Goal: Task Accomplishment & Management: Complete application form

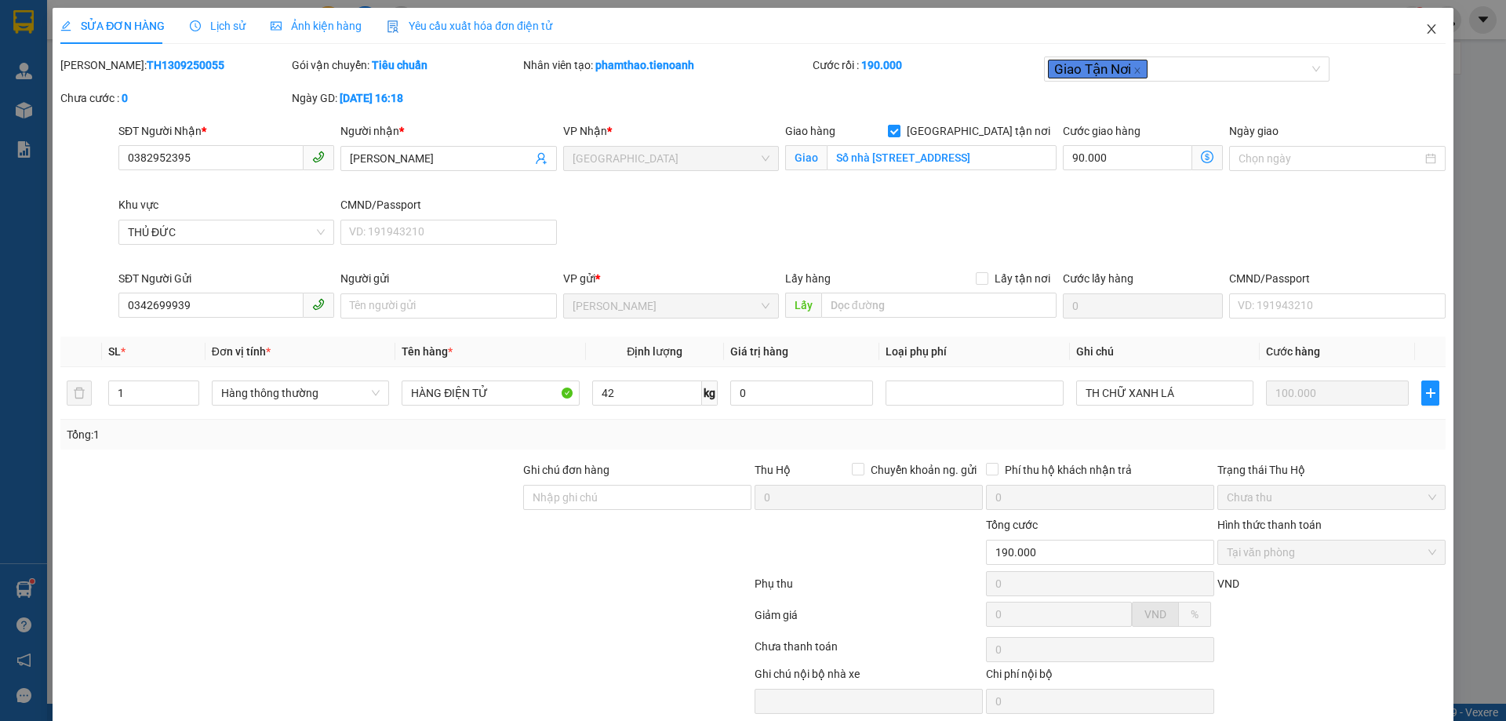
click at [1429, 33] on span "Close" at bounding box center [1431, 30] width 44 height 44
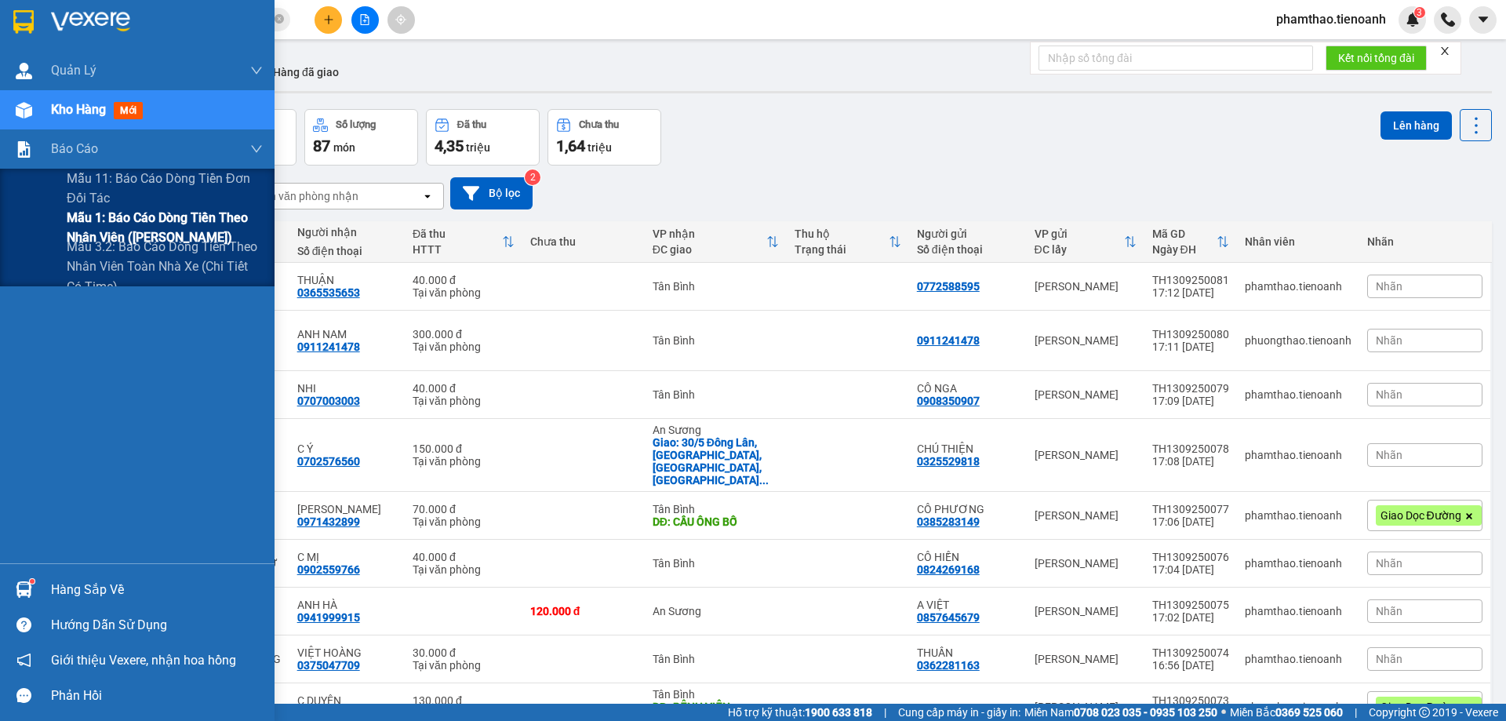
click at [86, 228] on span "Mẫu 1: Báo cáo dòng tiền theo nhân viên ([PERSON_NAME])" at bounding box center [165, 227] width 196 height 39
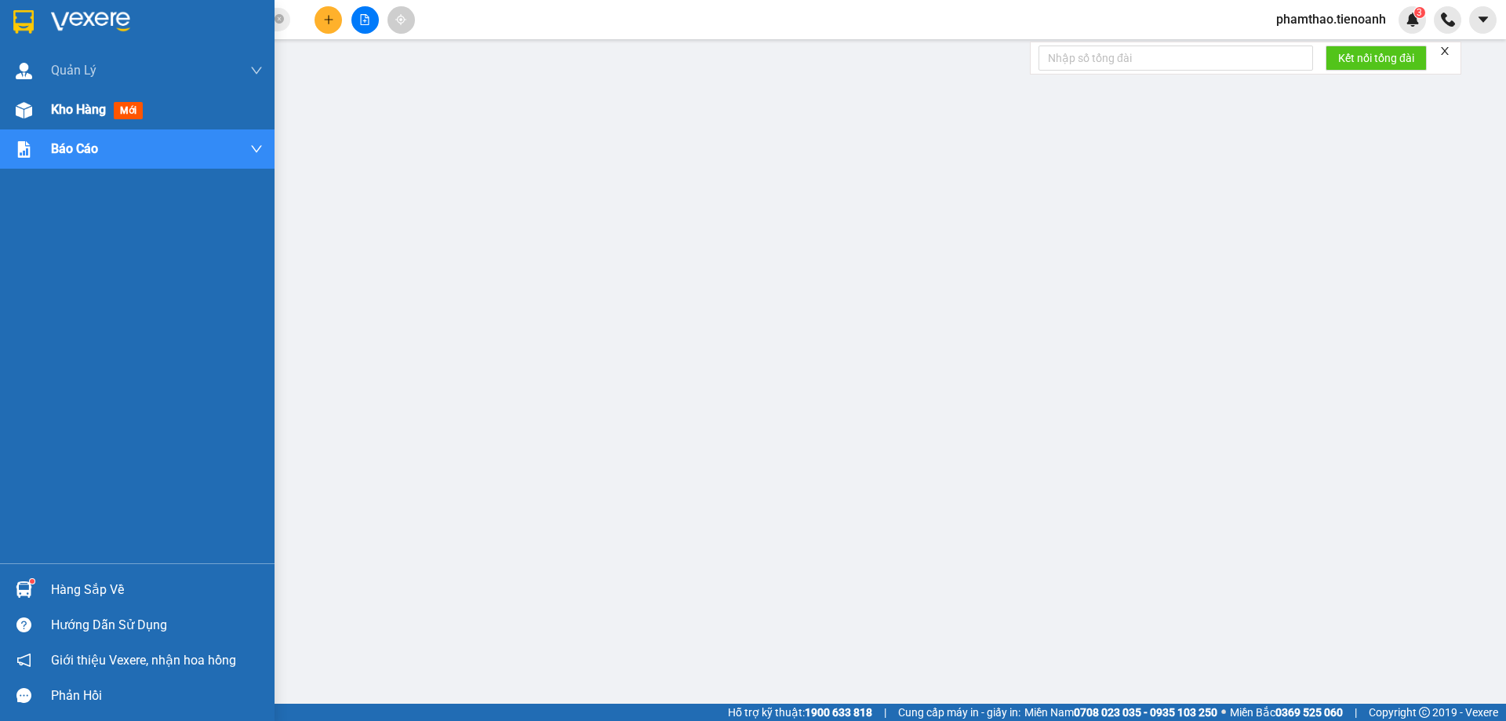
click at [56, 124] on div "Kho hàng mới" at bounding box center [157, 109] width 212 height 39
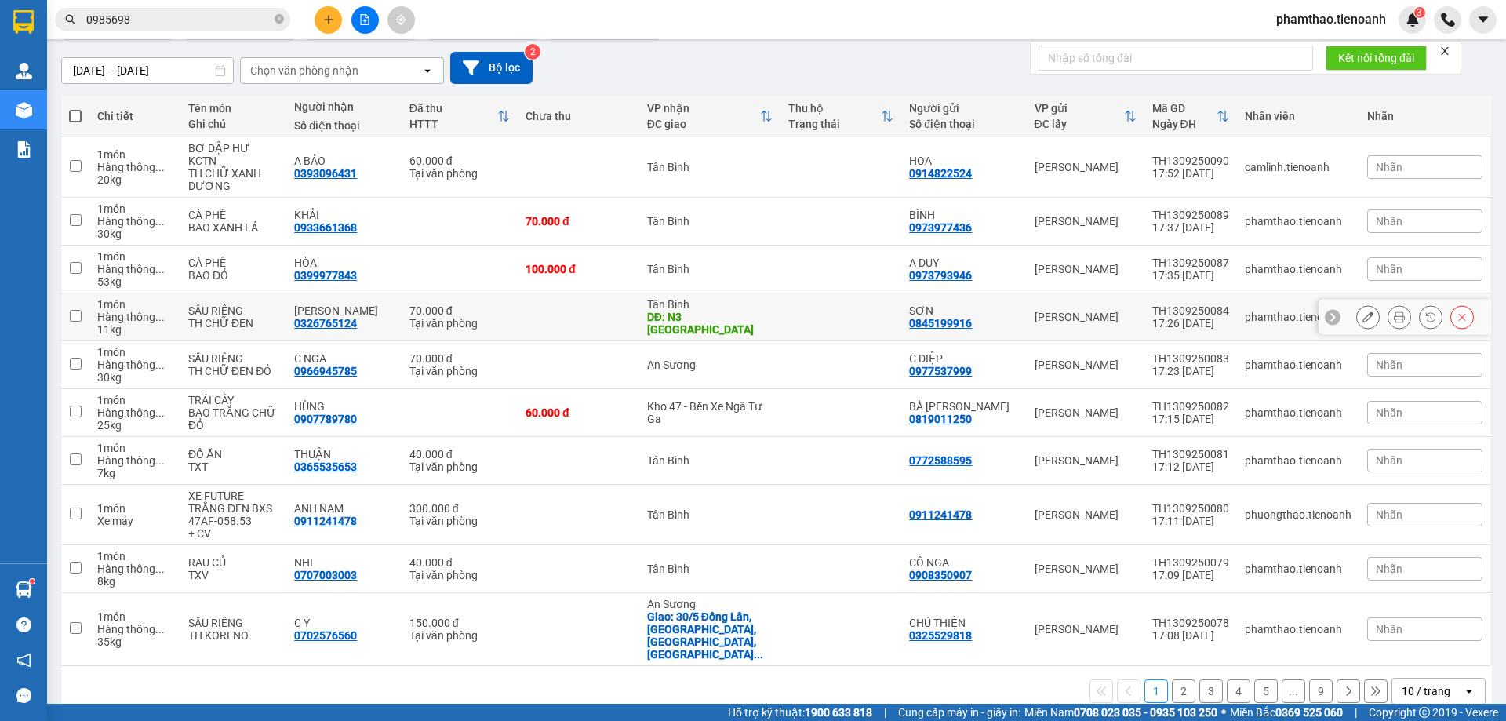
scroll to position [127, 0]
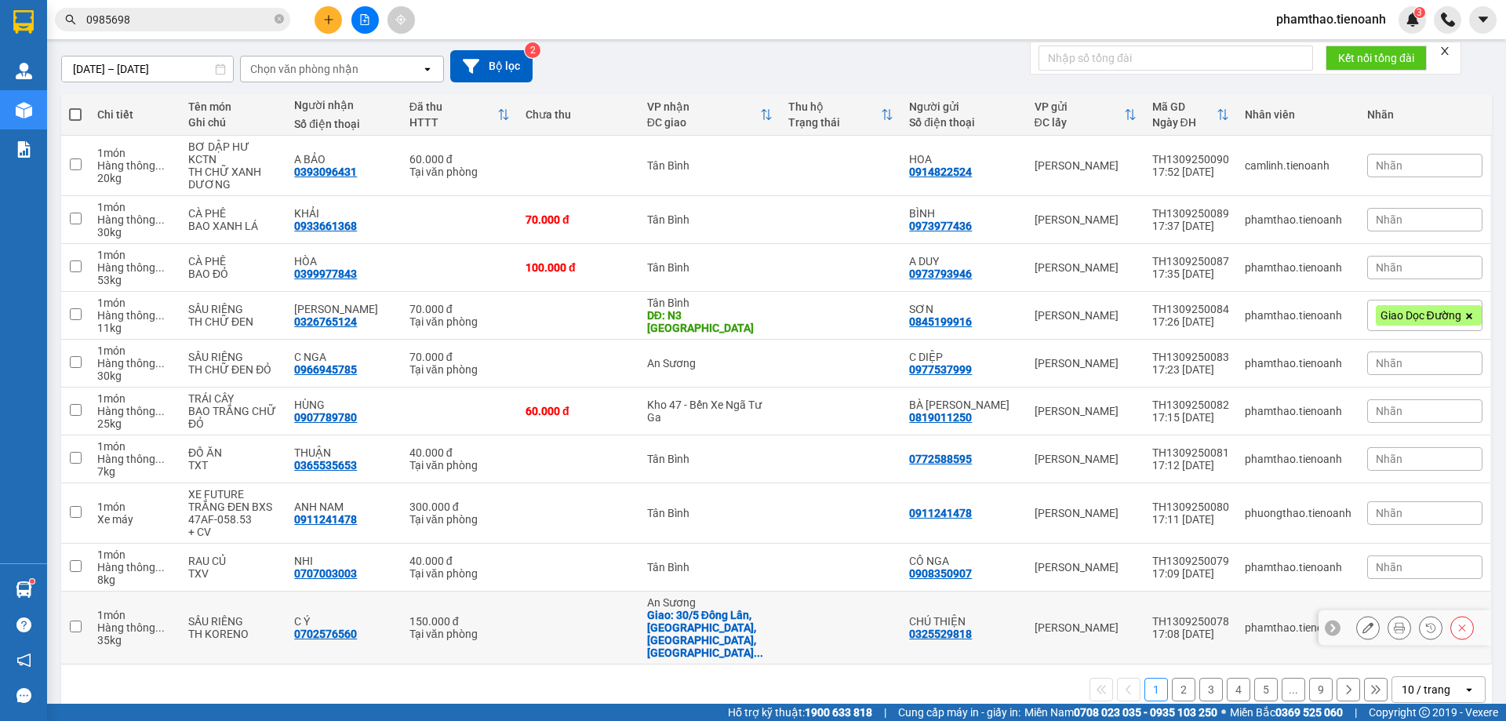
click at [1362, 622] on icon at bounding box center [1367, 627] width 11 height 11
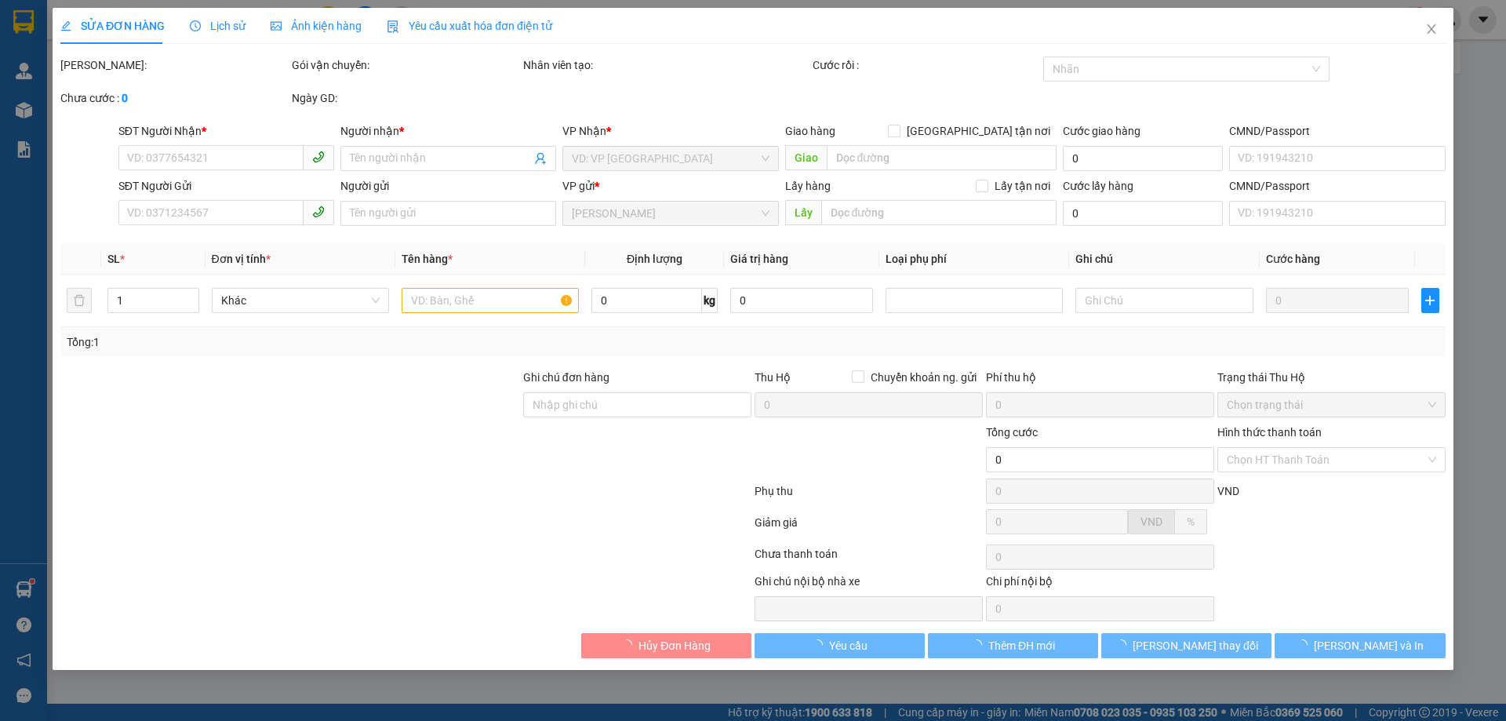
type input "0702576560"
type input "C Ý"
checkbox input "true"
type input "30/5 [GEOGRAPHIC_DATA], [GEOGRAPHIC_DATA], [GEOGRAPHIC_DATA], [GEOGRAPHIC_DATA]"
type input "0325529818"
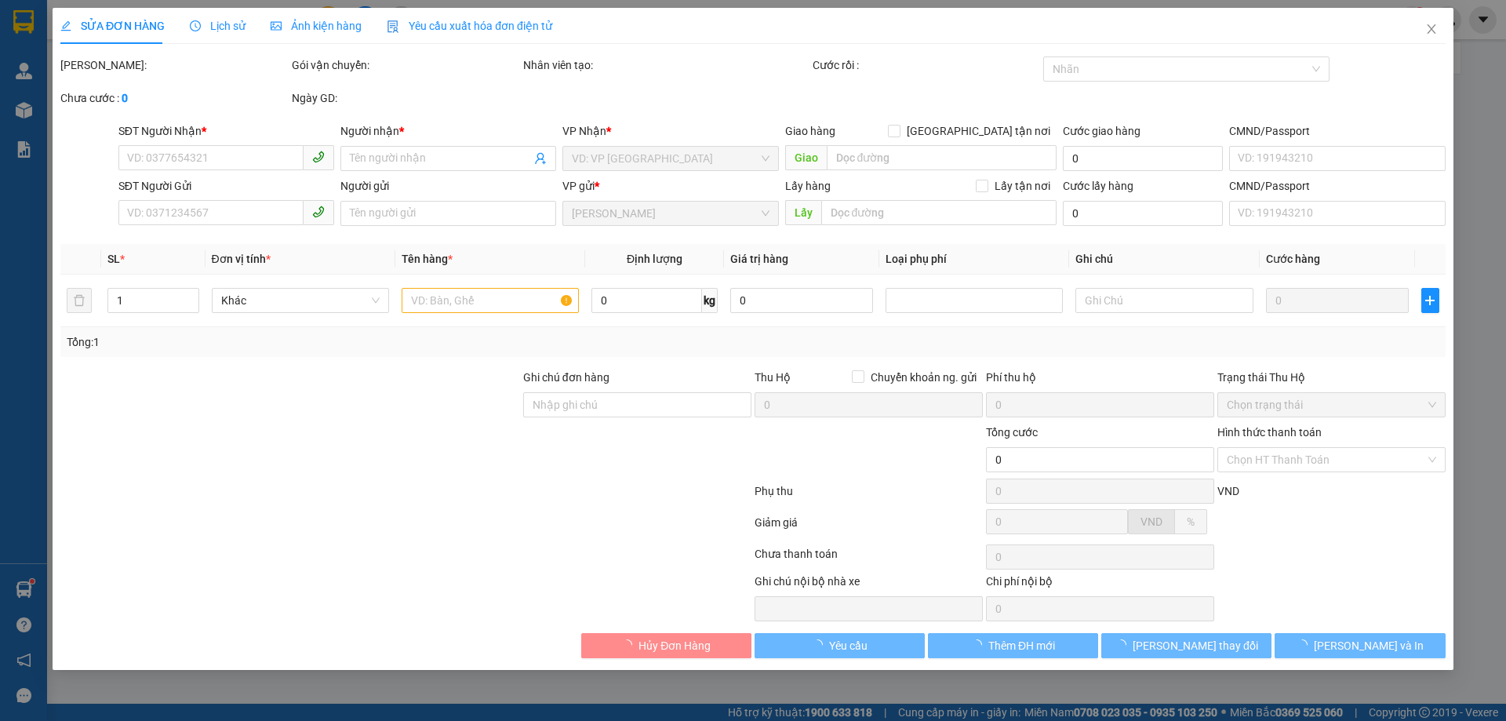
type input "CHÚ THIỆN"
type input "KNM"
type input "150.000"
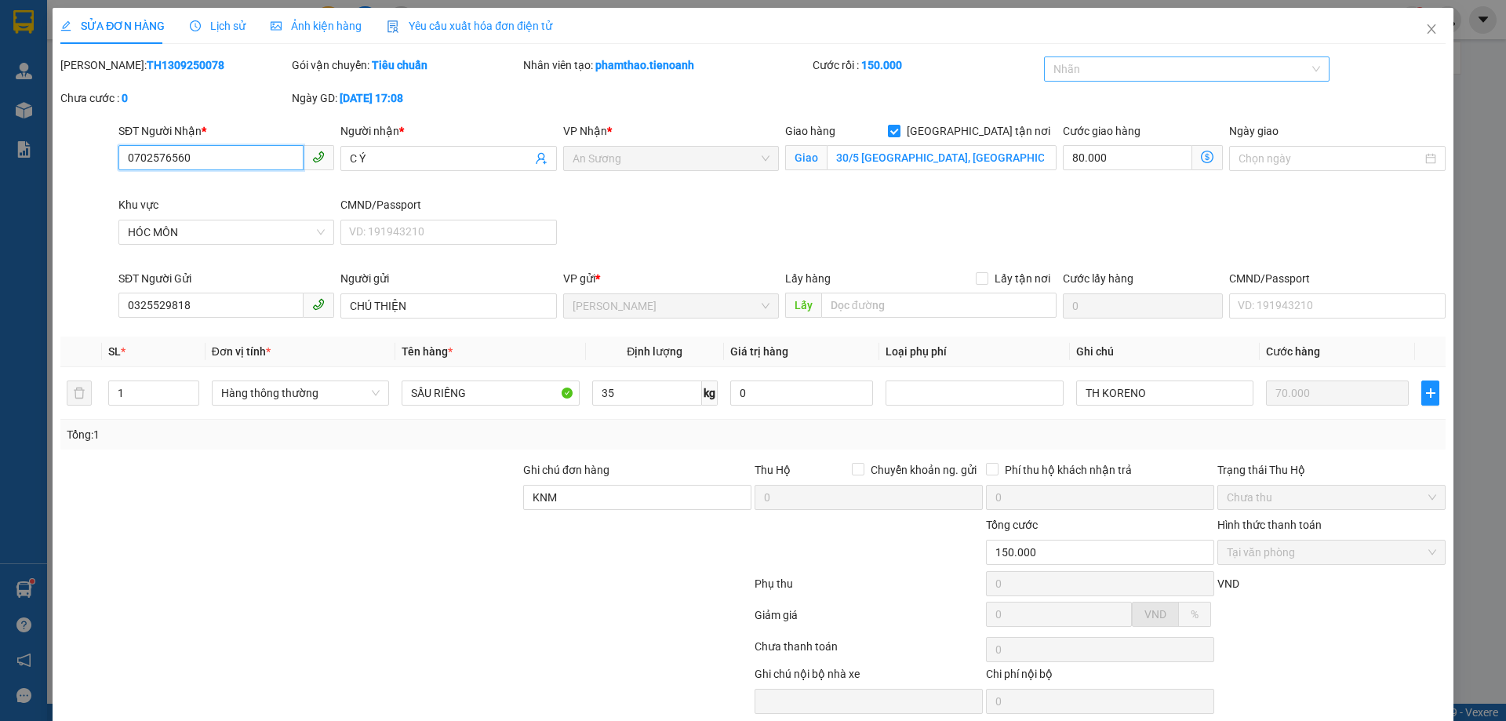
click at [1111, 70] on div at bounding box center [1179, 69] width 263 height 19
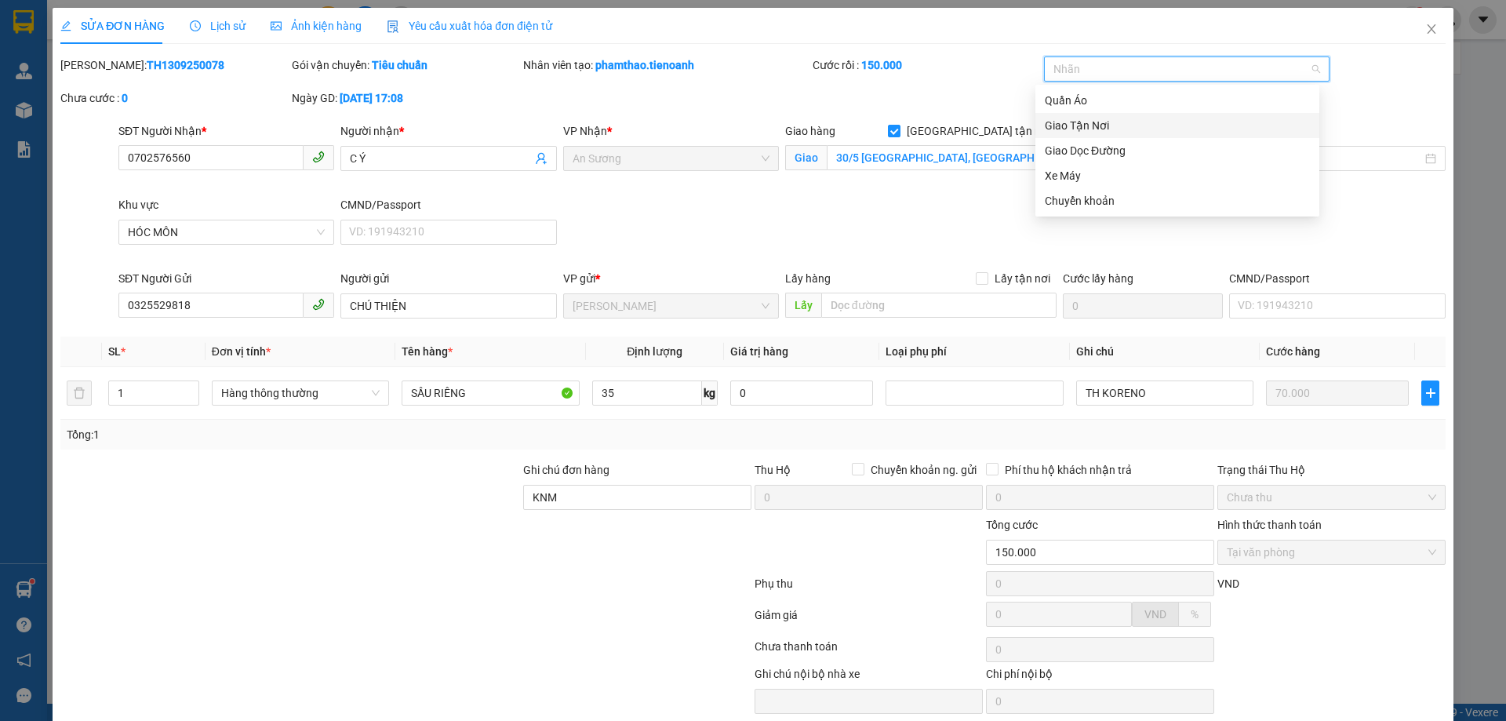
click at [1098, 127] on div "Giao Tận Nơi" at bounding box center [1177, 125] width 265 height 17
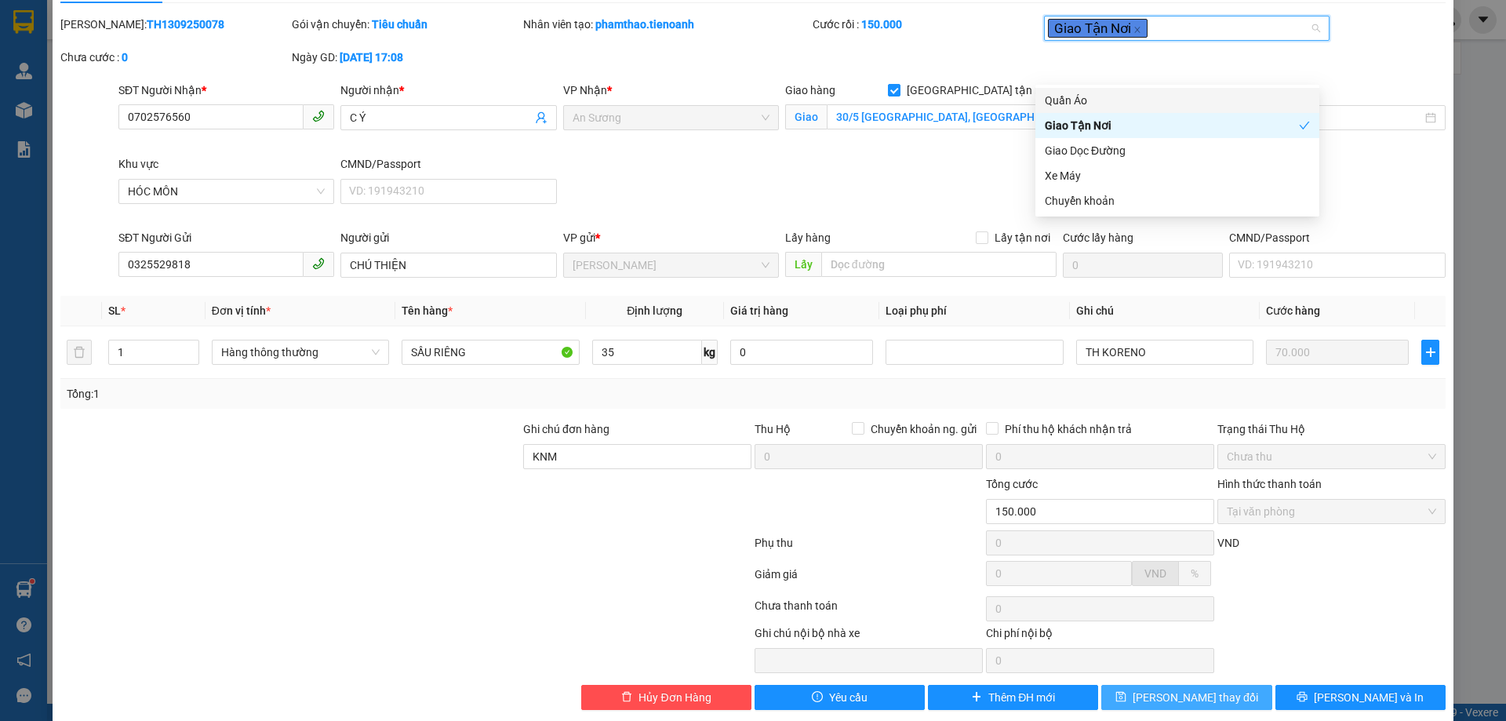
scroll to position [60, 0]
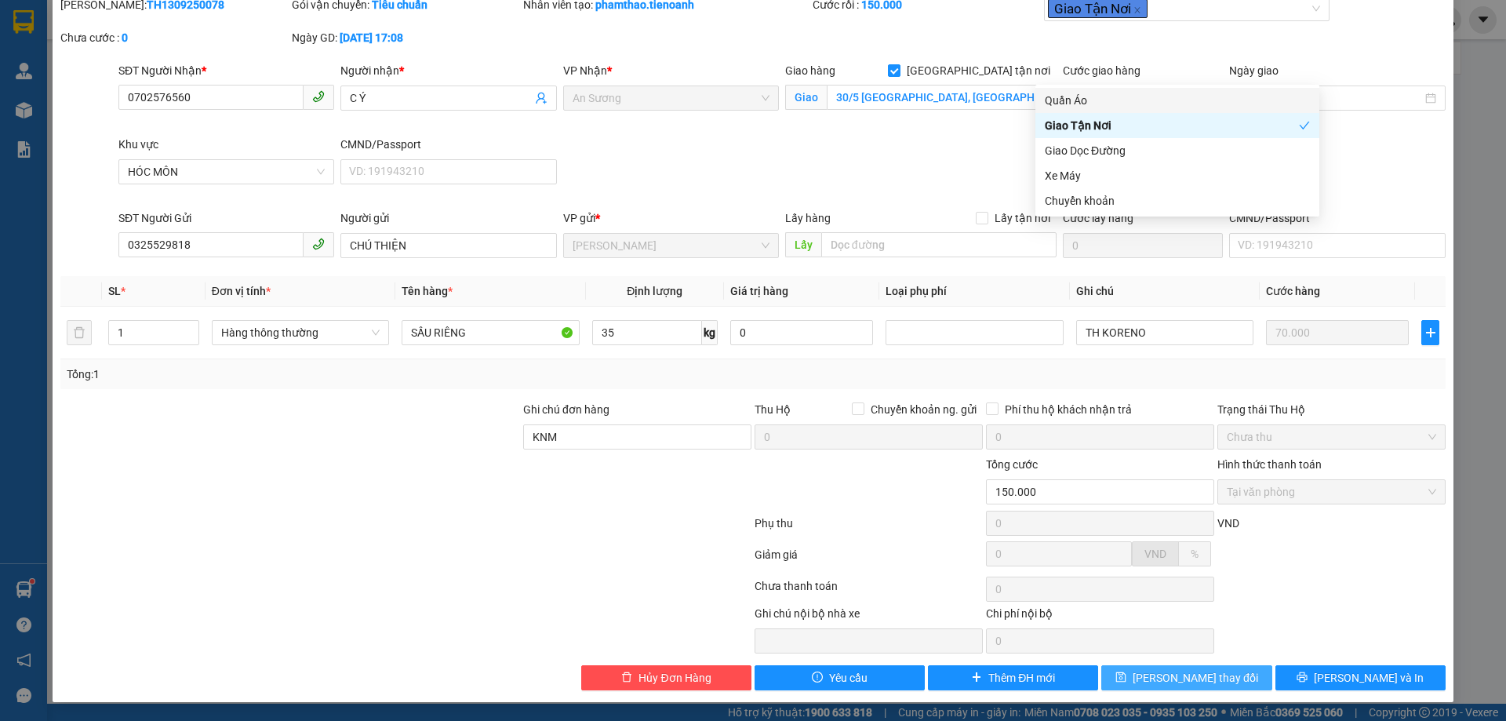
click at [1143, 670] on button "[PERSON_NAME] thay đổi" at bounding box center [1186, 677] width 170 height 25
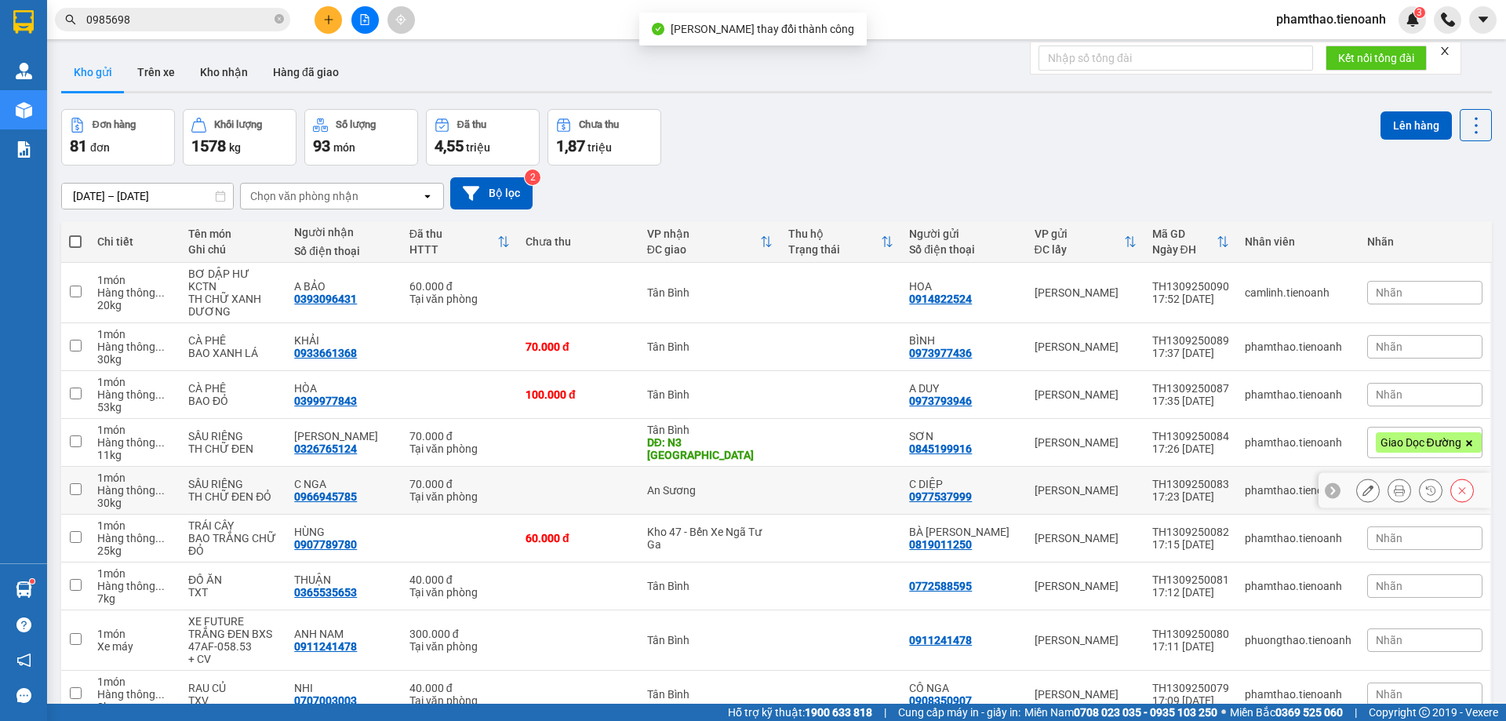
scroll to position [127, 0]
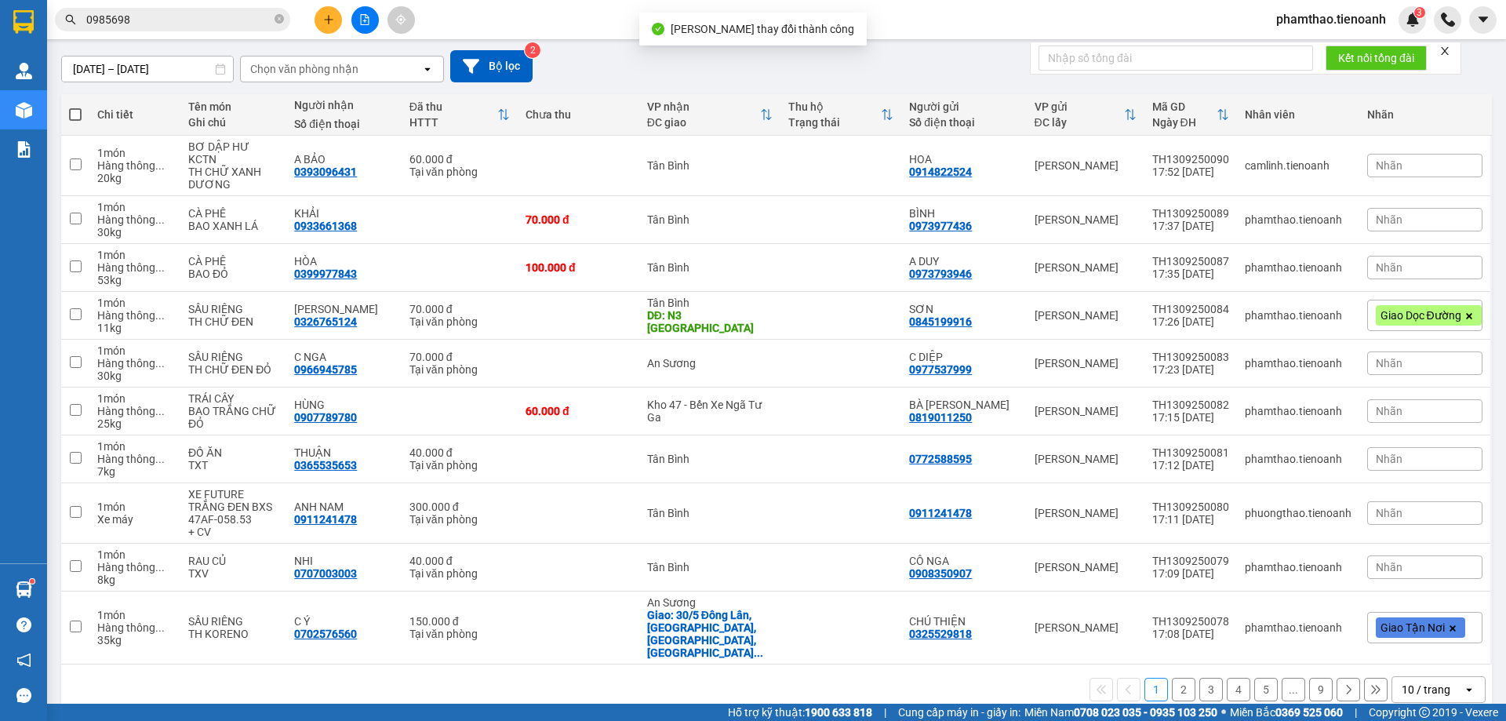
click at [1430, 681] on div "10 / trang" at bounding box center [1425, 689] width 49 height 16
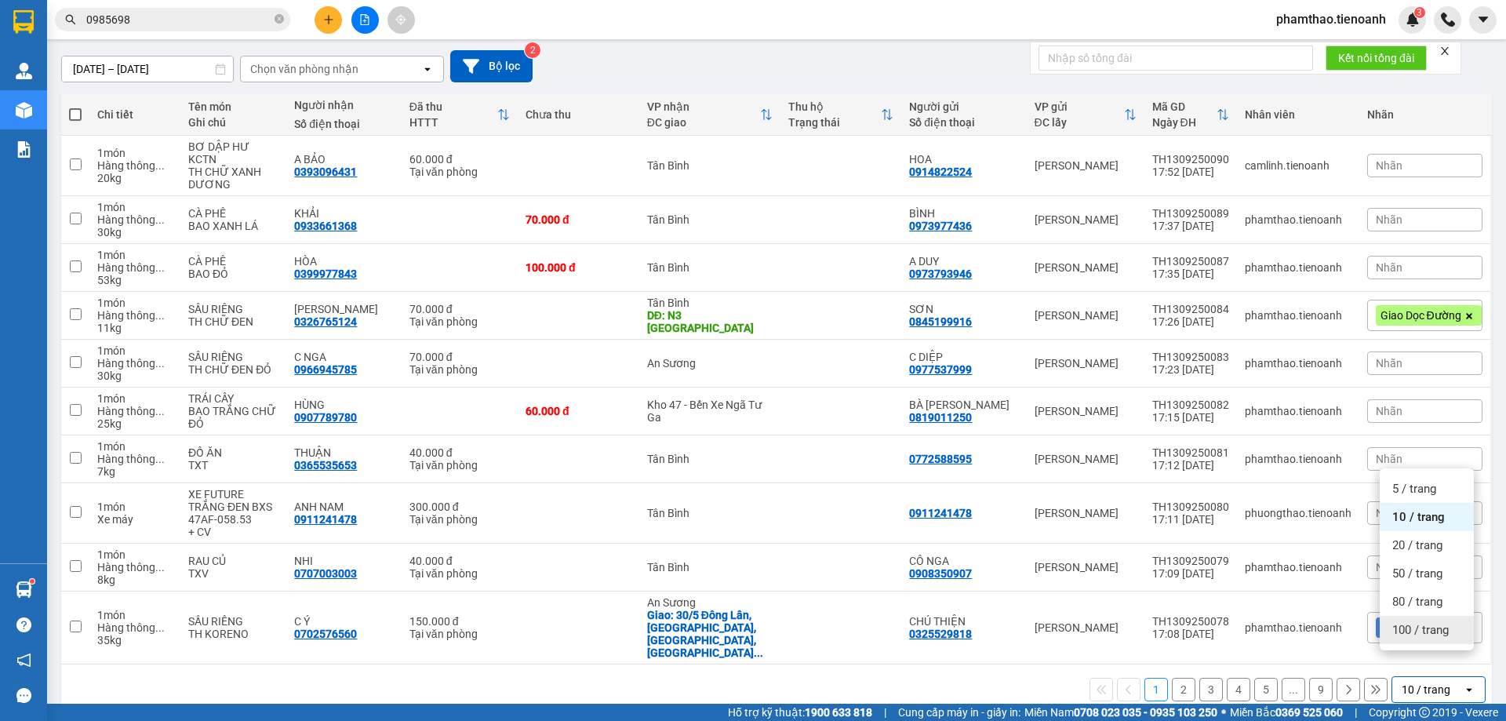
click at [1415, 631] on span "100 / trang" at bounding box center [1420, 630] width 56 height 16
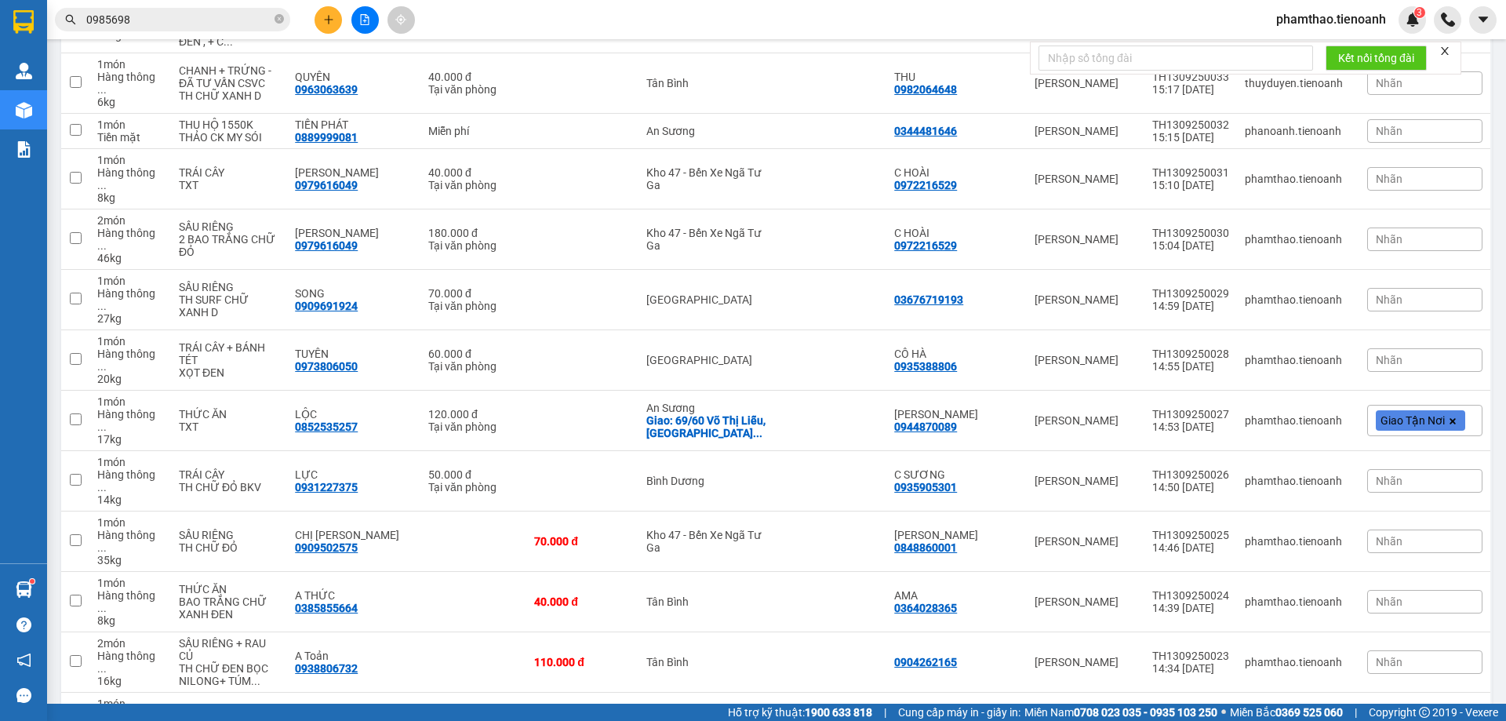
scroll to position [3297, 0]
